Goal: Information Seeking & Learning: Understand process/instructions

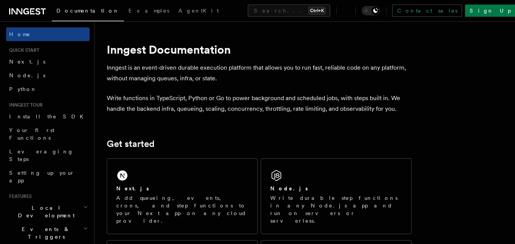
click at [335, 177] on div "Node.js Write durable step functions in any Node.js app and run on servers or s…" at bounding box center [336, 196] width 150 height 75
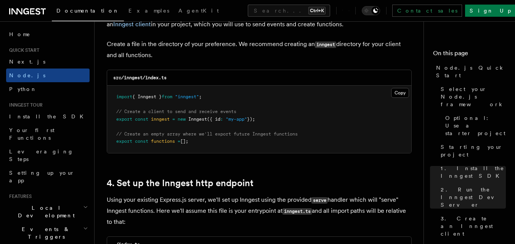
scroll to position [1012, 0]
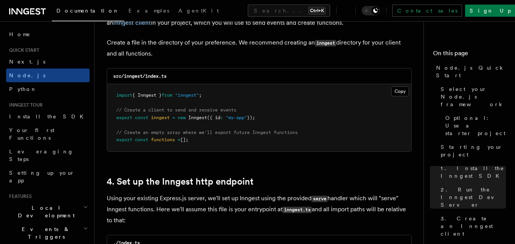
drag, startPoint x: 117, startPoint y: 94, endPoint x: 194, endPoint y: 145, distance: 91.9
click at [194, 145] on pre "import { Inngest } from "inngest" ; // Create a client to send and receive even…" at bounding box center [259, 117] width 304 height 67
click at [195, 145] on pre "import { Inngest } from "inngest" ; // Create a client to send and receive even…" at bounding box center [259, 117] width 304 height 67
drag, startPoint x: 117, startPoint y: 95, endPoint x: 197, endPoint y: 147, distance: 96.4
click at [197, 147] on pre "import { Inngest } from "inngest" ; // Create a client to send and receive even…" at bounding box center [259, 117] width 304 height 67
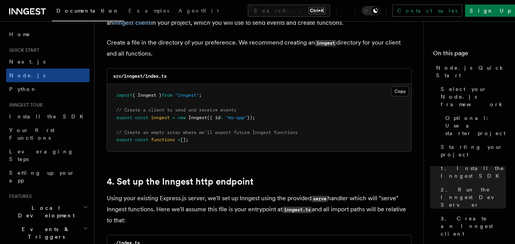
copy code "import { Inngest } from "inngest" ; // Create a client to send and receive even…"
click at [245, 147] on pre "import { Inngest } from "inngest" ; // Create a client to send and receive even…" at bounding box center [259, 117] width 304 height 67
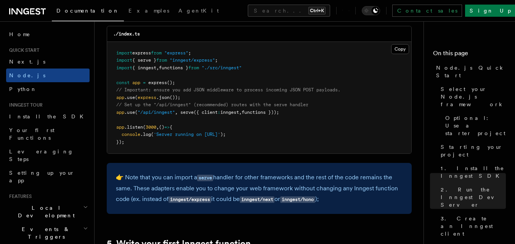
scroll to position [1250, 0]
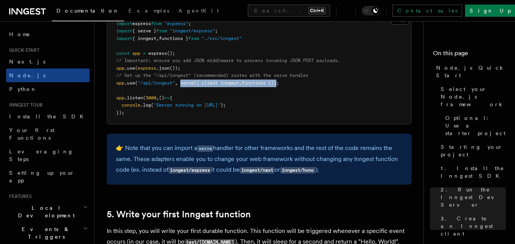
drag, startPoint x: 180, startPoint y: 82, endPoint x: 279, endPoint y: 83, distance: 98.3
click at [279, 83] on span "app .use ( "/api/inngest" , serve ({ client : inngest , functions }));" at bounding box center [197, 82] width 163 height 5
copy span "serve ({ client : inngest , functions })"
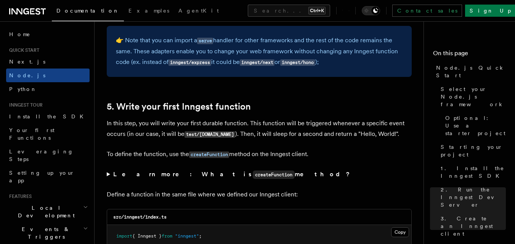
scroll to position [1357, 0]
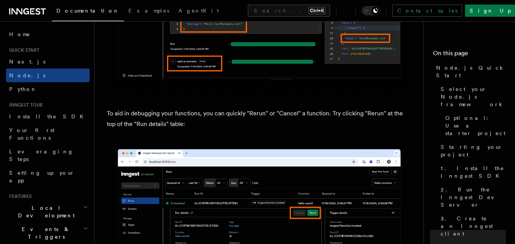
scroll to position [3308, 0]
